Goal: Task Accomplishment & Management: Use online tool/utility

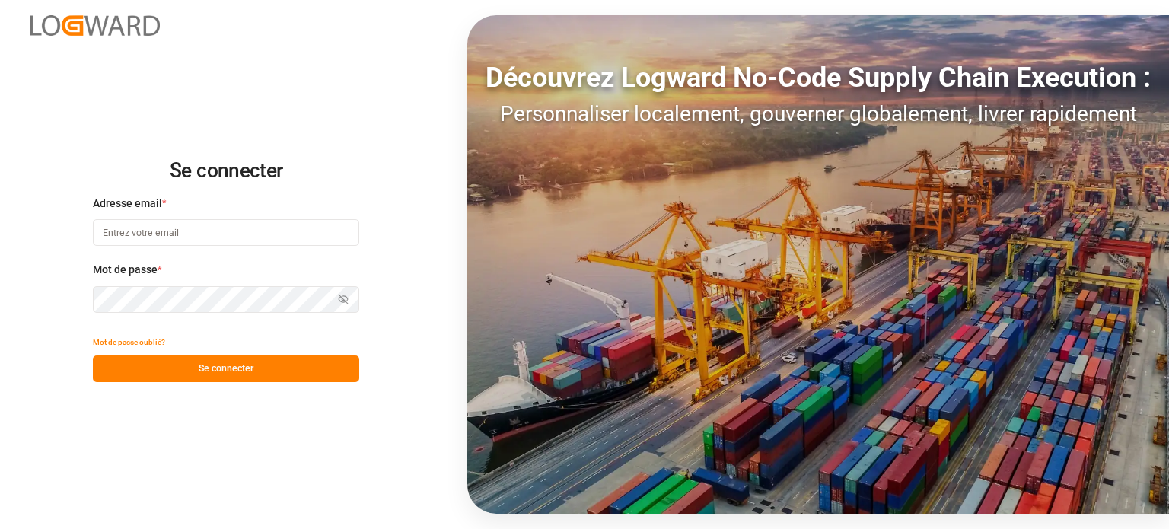
type input "[EMAIL_ADDRESS][DOMAIN_NAME]"
drag, startPoint x: 253, startPoint y: 374, endPoint x: 245, endPoint y: 375, distance: 8.5
click at [250, 377] on button "Se connecter" at bounding box center [226, 368] width 266 height 27
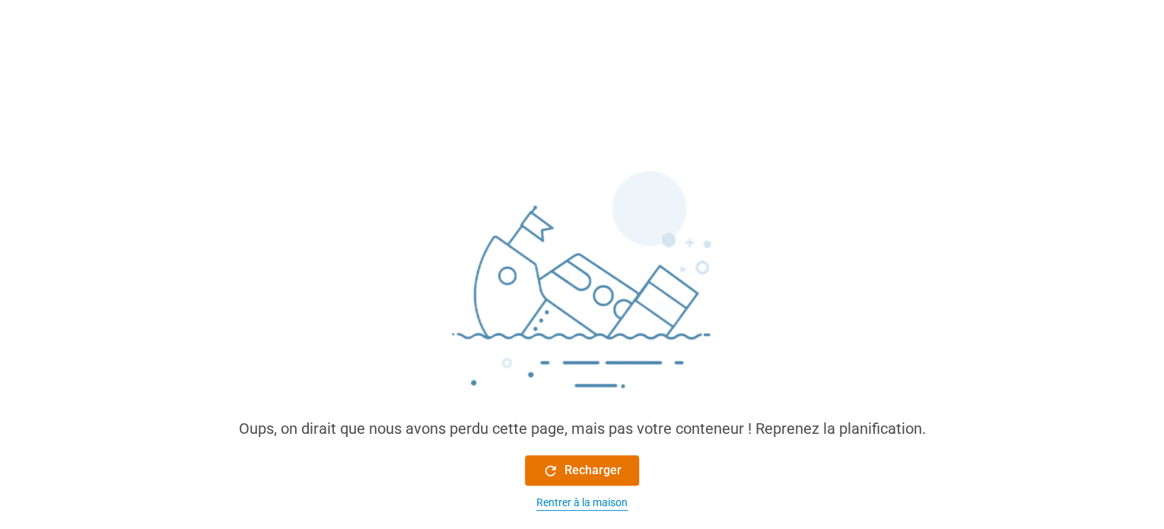
click at [600, 504] on font "Rentrer à la maison" at bounding box center [581, 502] width 91 height 12
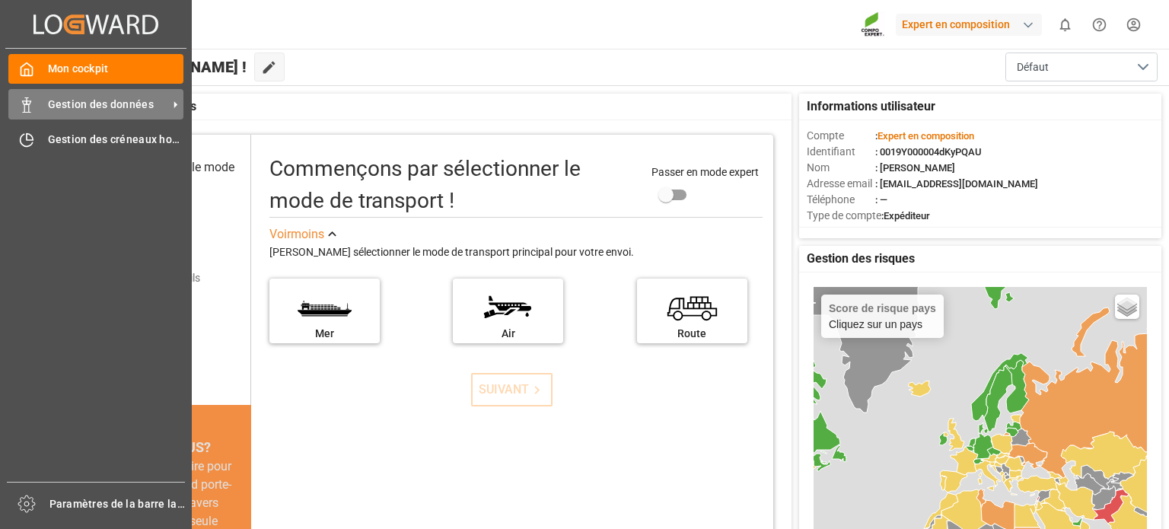
click at [43, 103] on div "Gestion des données Gestion des données" at bounding box center [95, 104] width 175 height 30
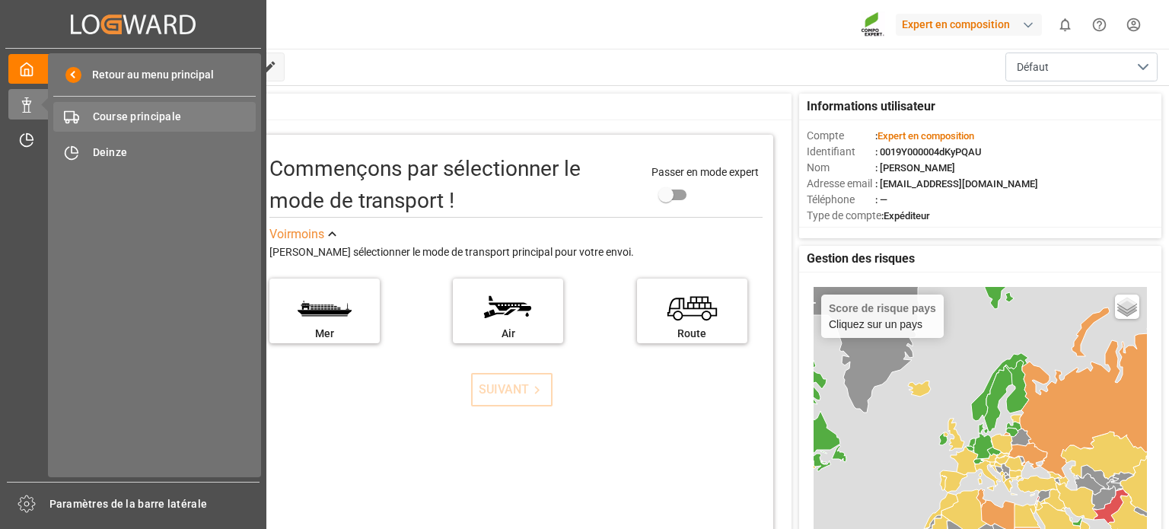
click at [148, 117] on font "Course principale" at bounding box center [137, 116] width 89 height 12
